Goal: Task Accomplishment & Management: Complete application form

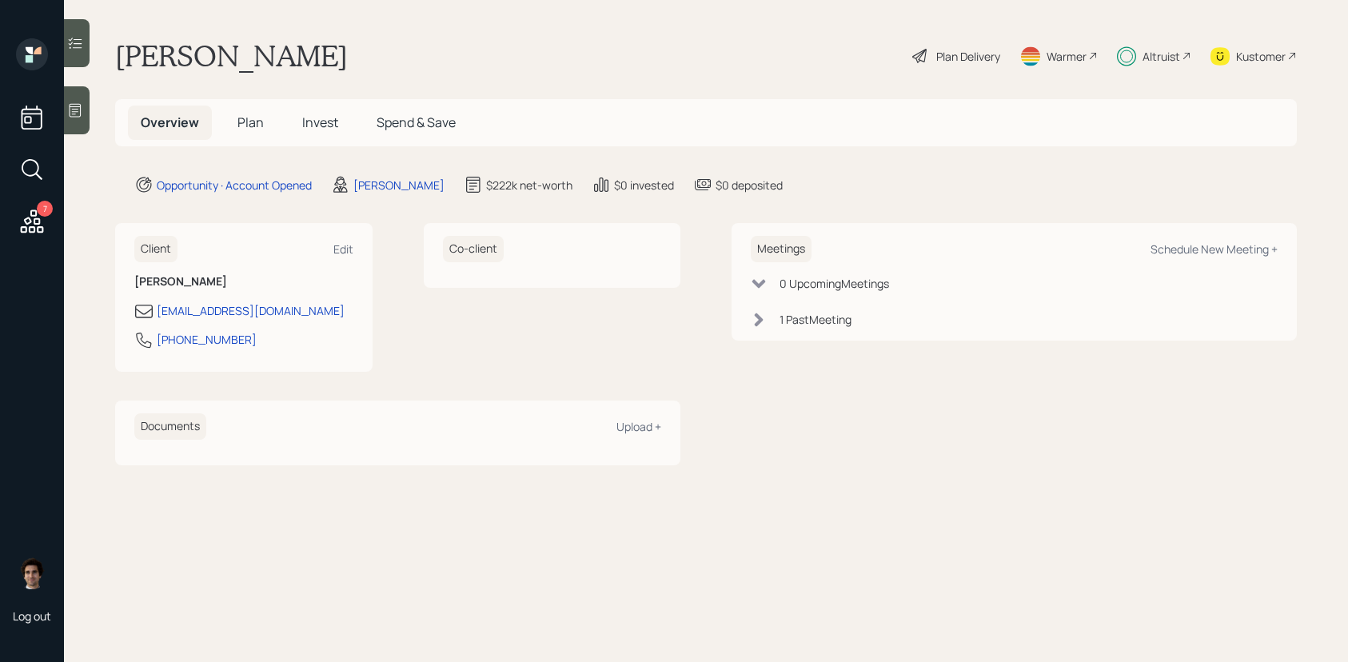
click at [266, 113] on h5 "Plan" at bounding box center [251, 123] width 52 height 34
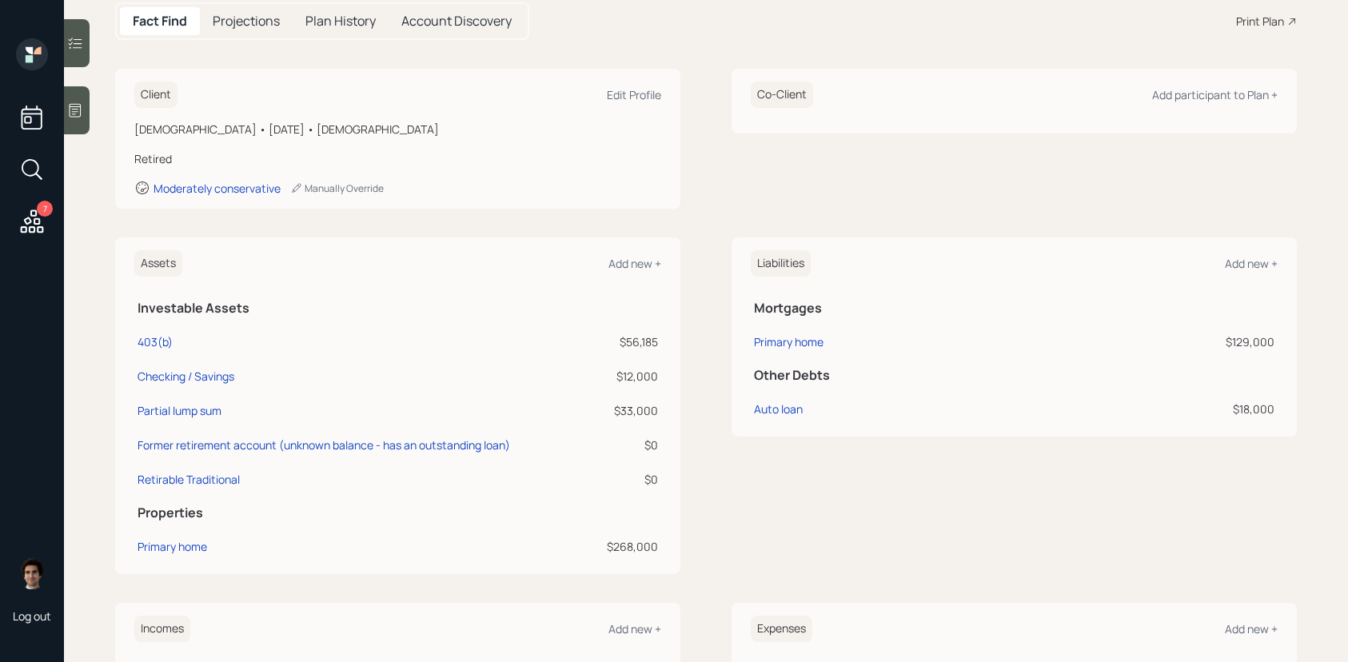
scroll to position [196, 0]
